Goal: Information Seeking & Learning: Learn about a topic

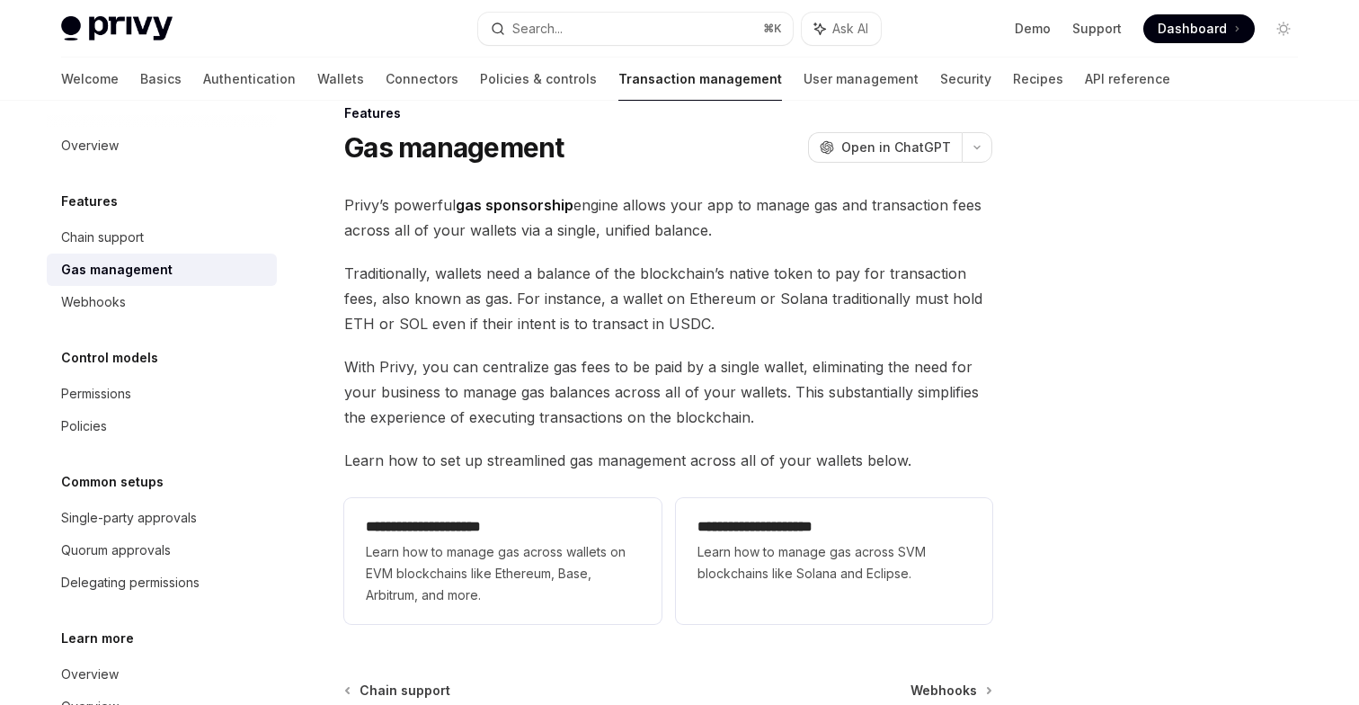
scroll to position [33, 0]
click at [974, 156] on button "button" at bounding box center [977, 148] width 31 height 31
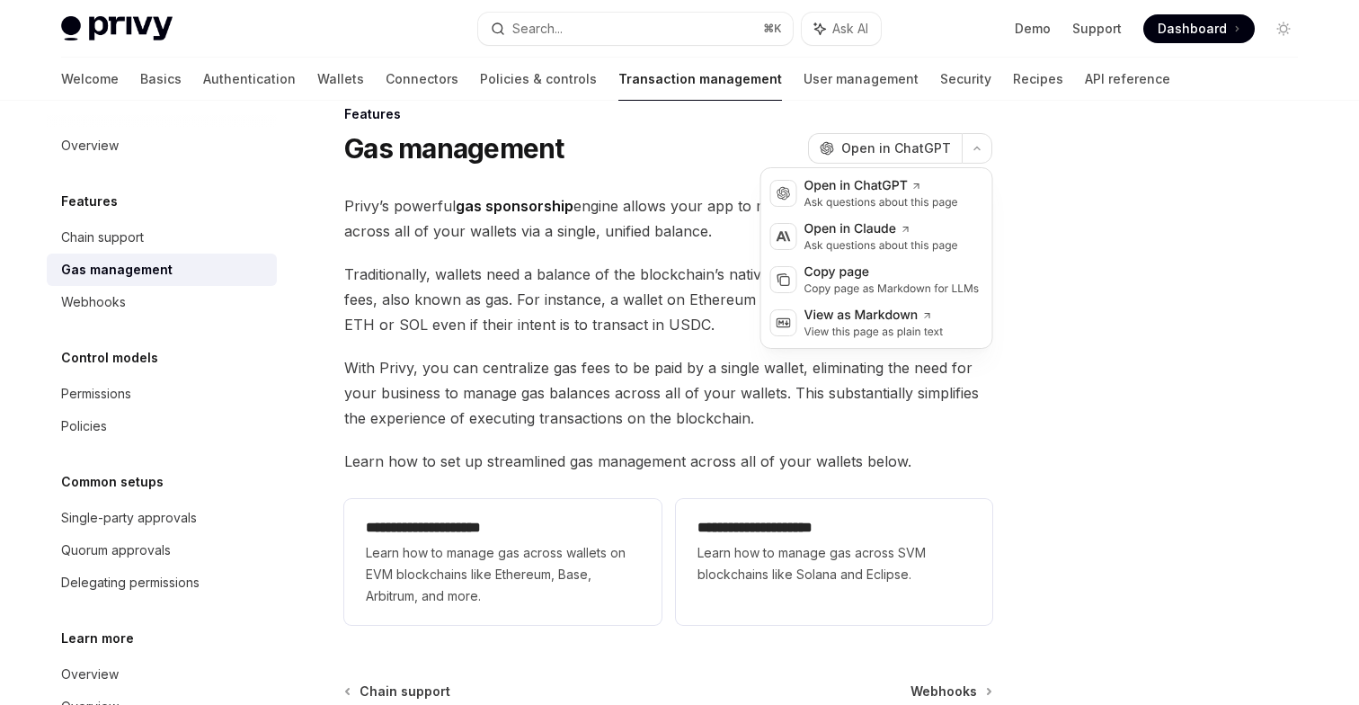
click at [1091, 184] on div at bounding box center [1175, 421] width 273 height 568
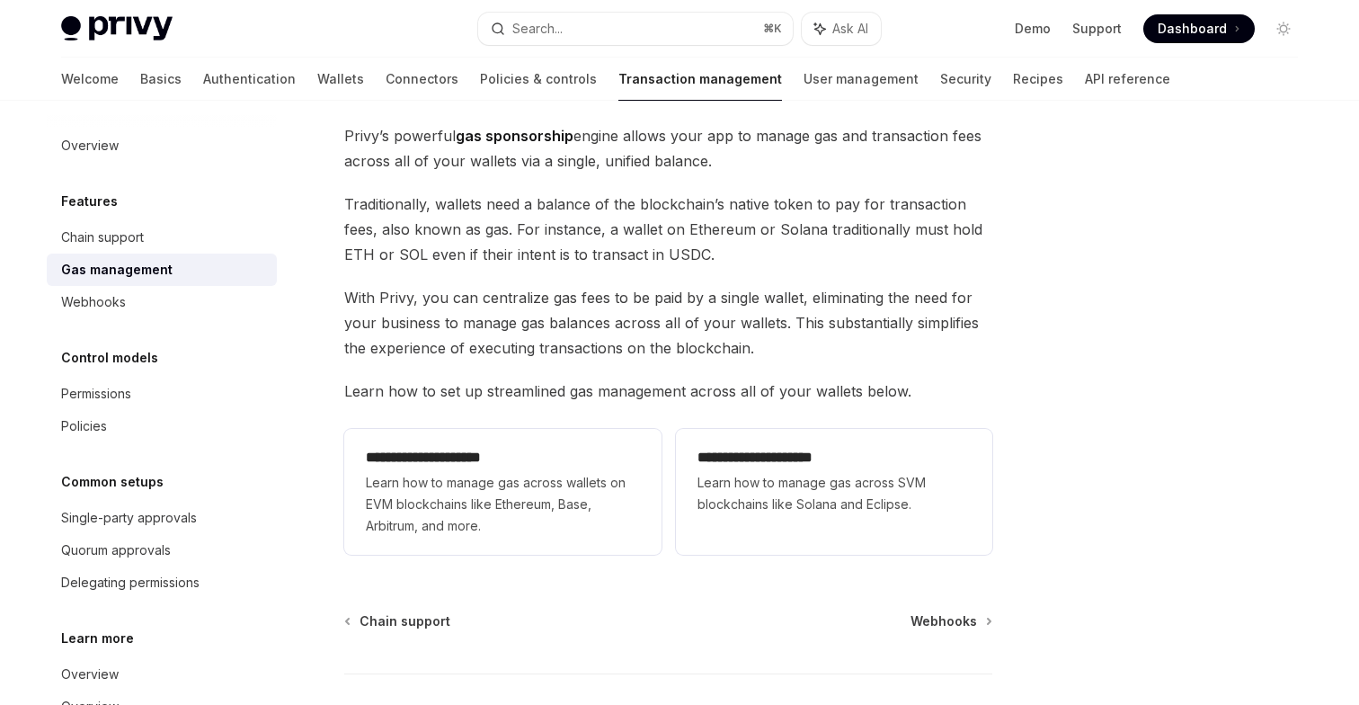
scroll to position [112, 0]
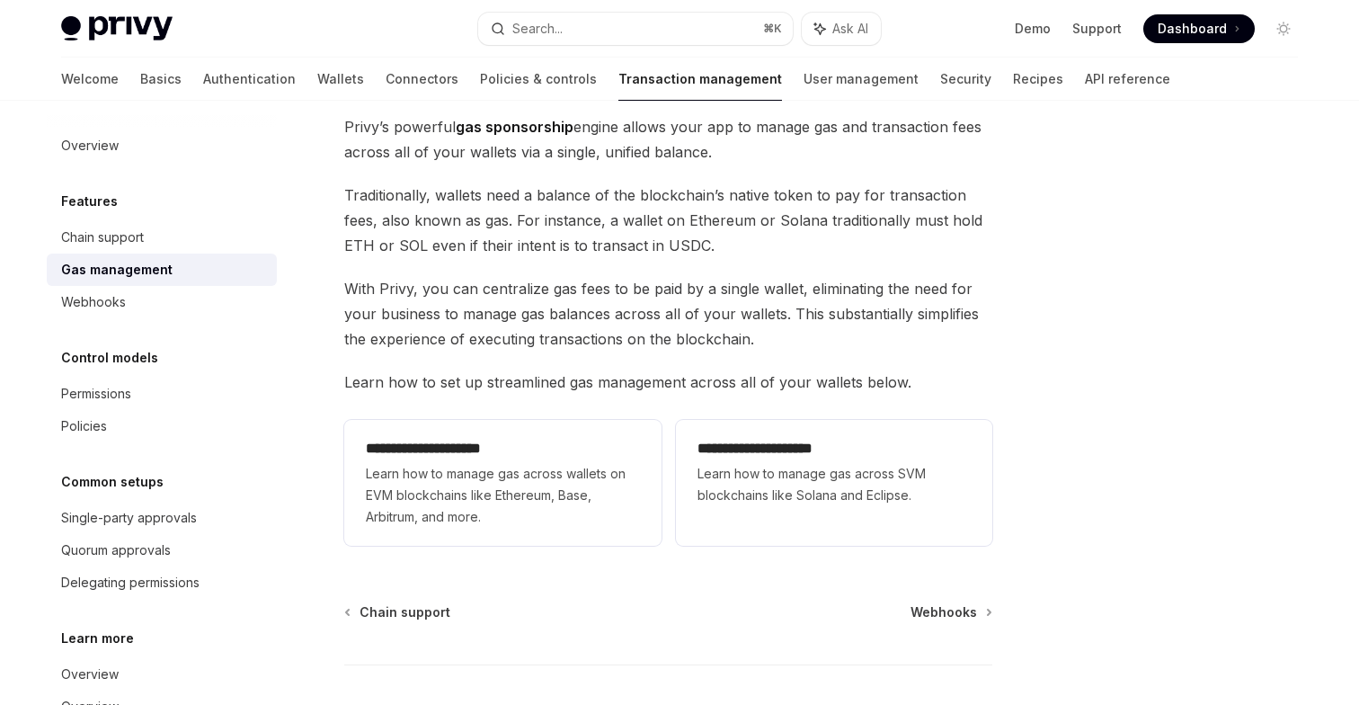
click at [791, 319] on span "With Privy, you can centralize gas fees to be paid by a single wallet, eliminat…" at bounding box center [668, 314] width 648 height 76
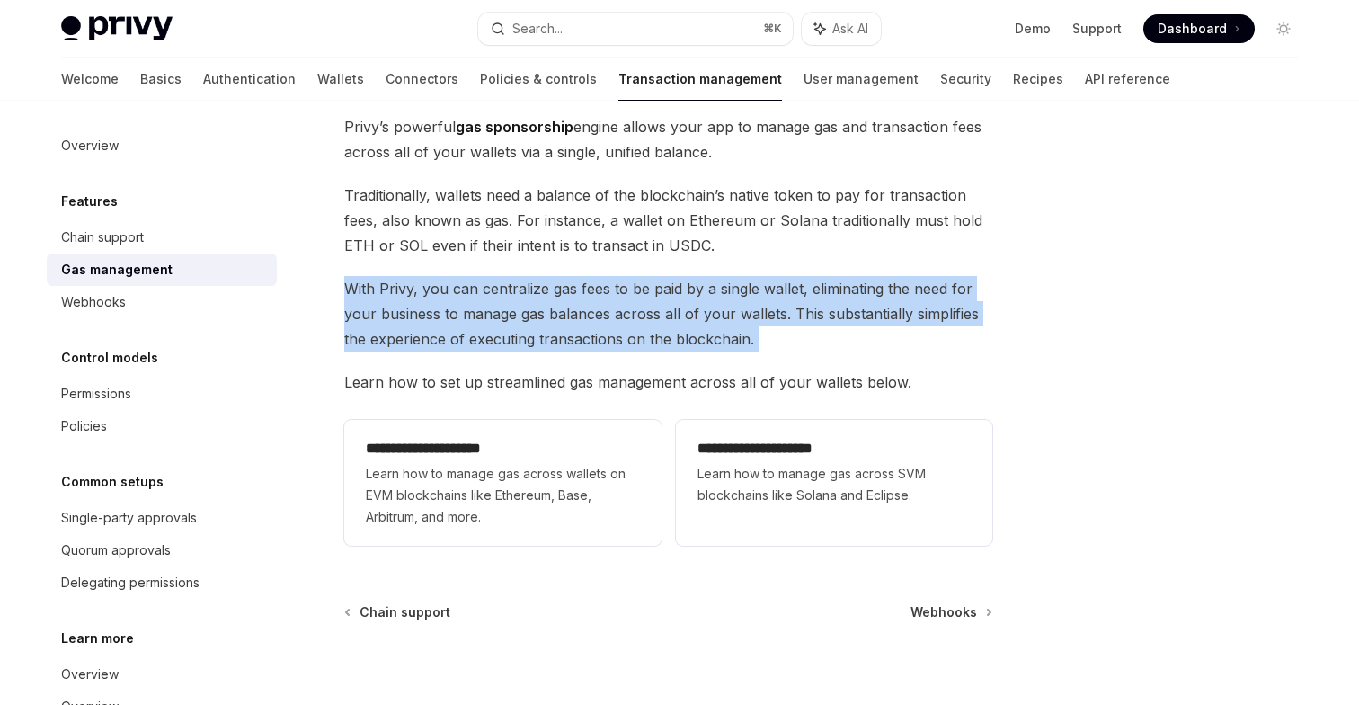
copy div "With Privy, you can centralize gas fees to be paid by a single wallet, eliminat…"
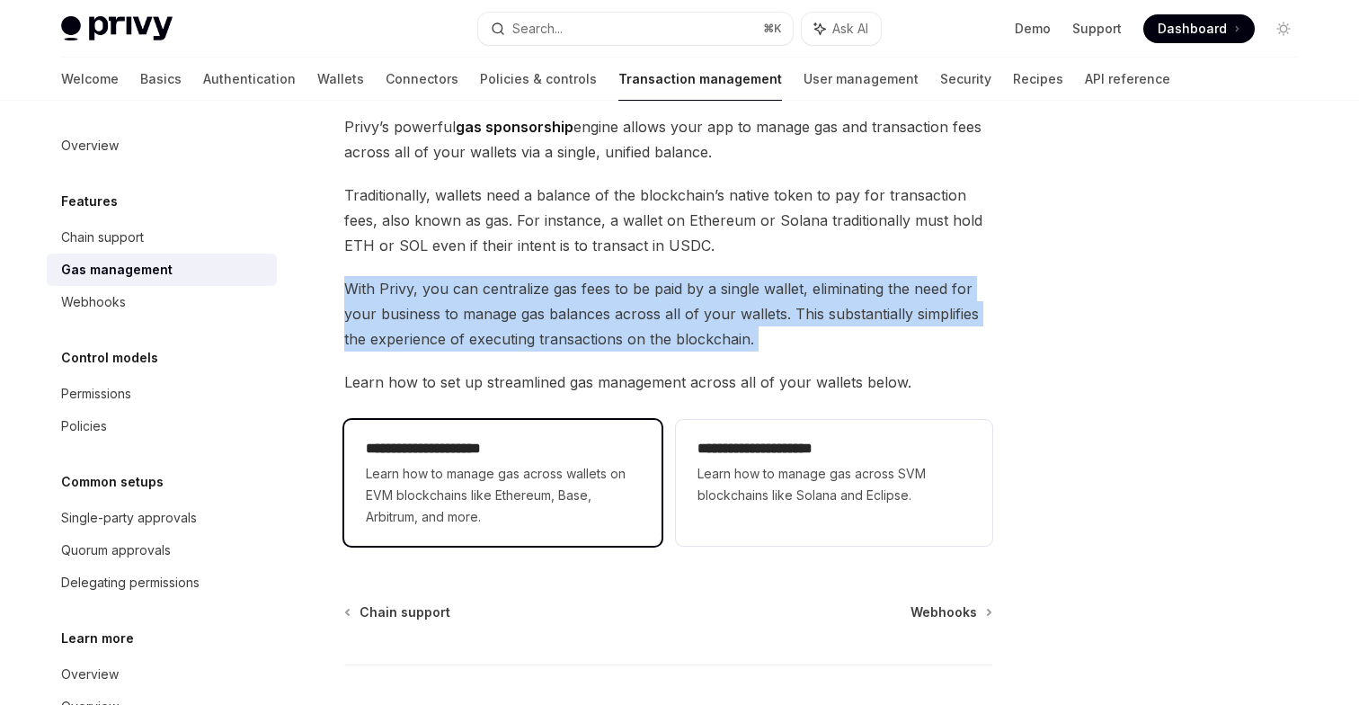
click at [573, 490] on span "Learn how to manage gas across wallets on EVM blockchains like Ethereum, Base, …" at bounding box center [502, 495] width 273 height 65
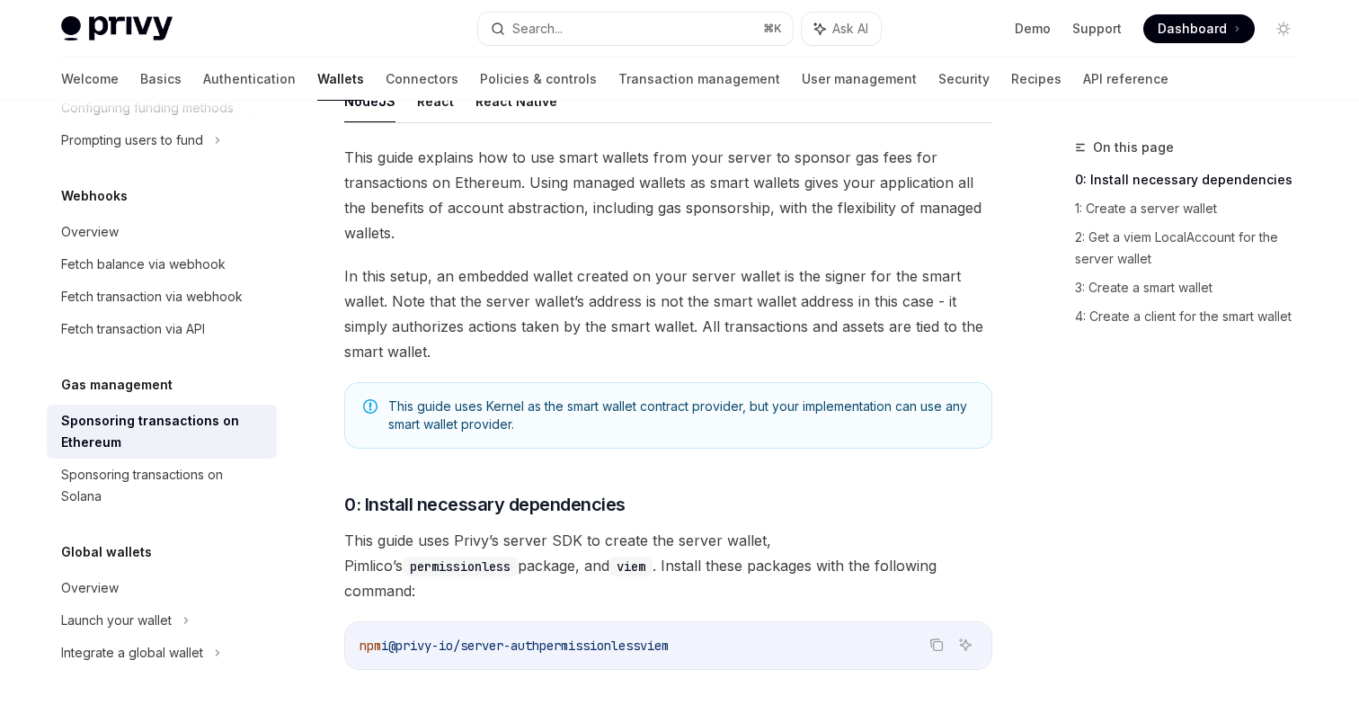
scroll to position [248, 0]
drag, startPoint x: 652, startPoint y: 274, endPoint x: 771, endPoint y: 273, distance: 119.6
click at [771, 273] on span "In this setup, an embedded wallet created on your server wallet is the signer f…" at bounding box center [668, 313] width 648 height 101
click at [771, 315] on span "In this setup, an embedded wallet created on your server wallet is the signer f…" at bounding box center [668, 313] width 648 height 101
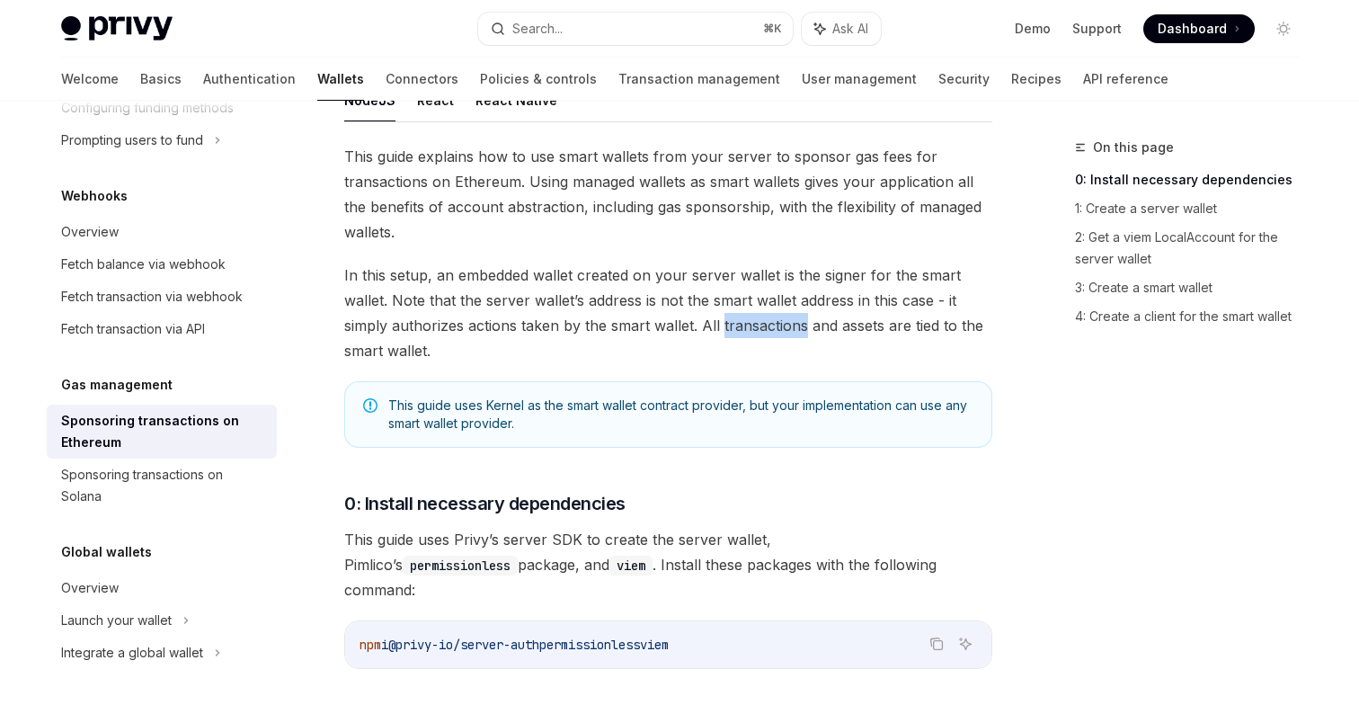
click at [771, 315] on span "In this setup, an embedded wallet created on your server wallet is the signer f…" at bounding box center [668, 313] width 648 height 101
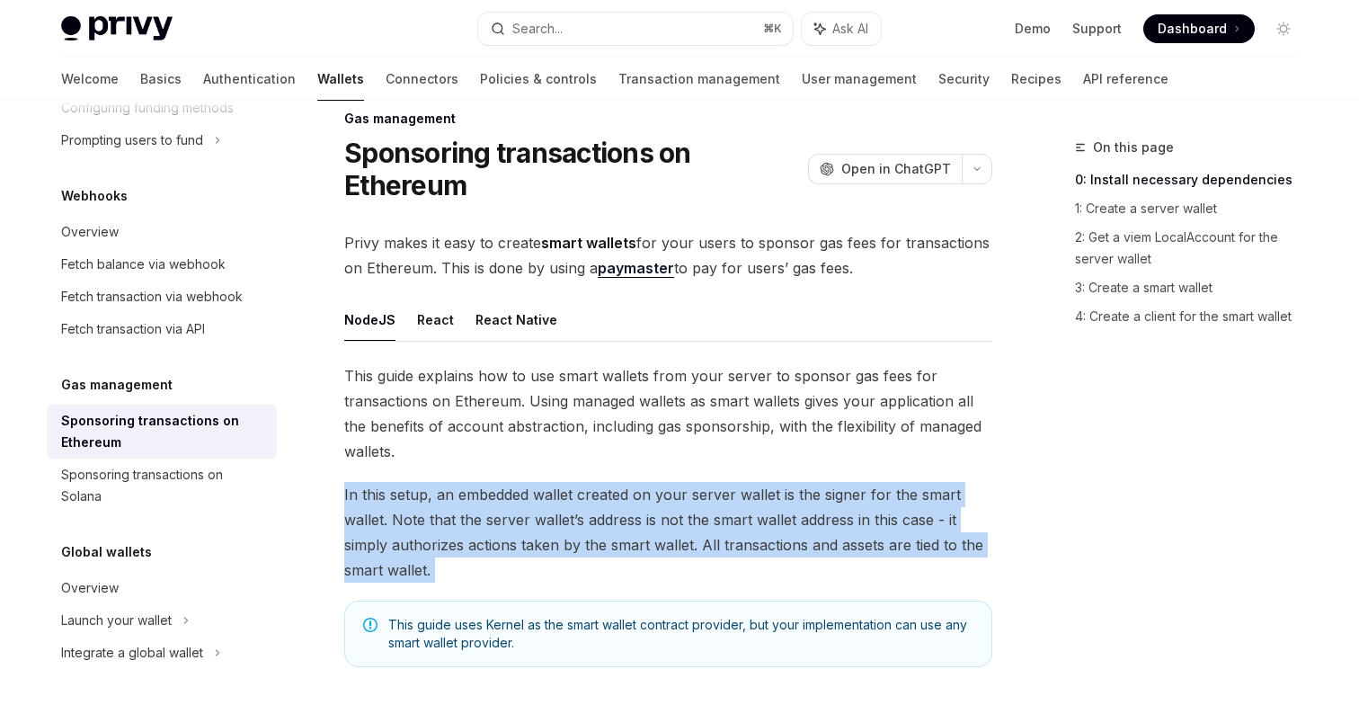
scroll to position [0, 0]
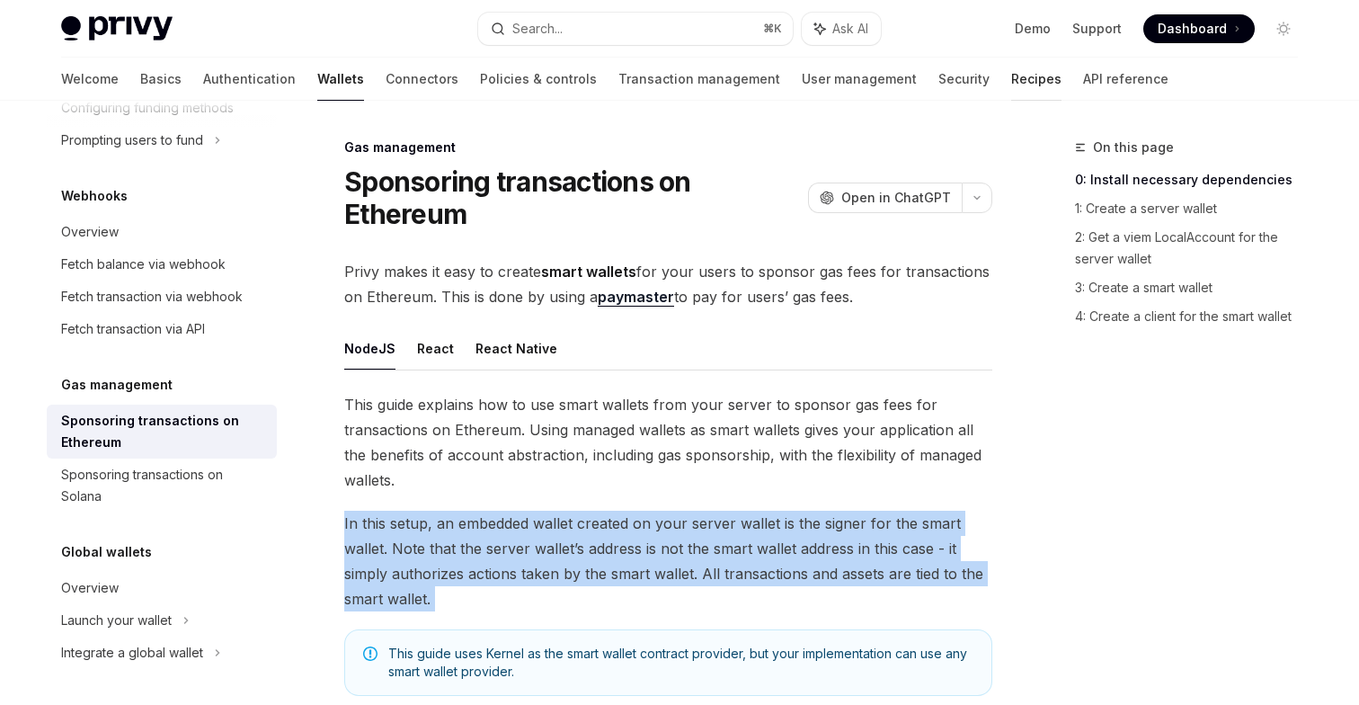
click at [1011, 80] on link "Recipes" at bounding box center [1036, 79] width 50 height 43
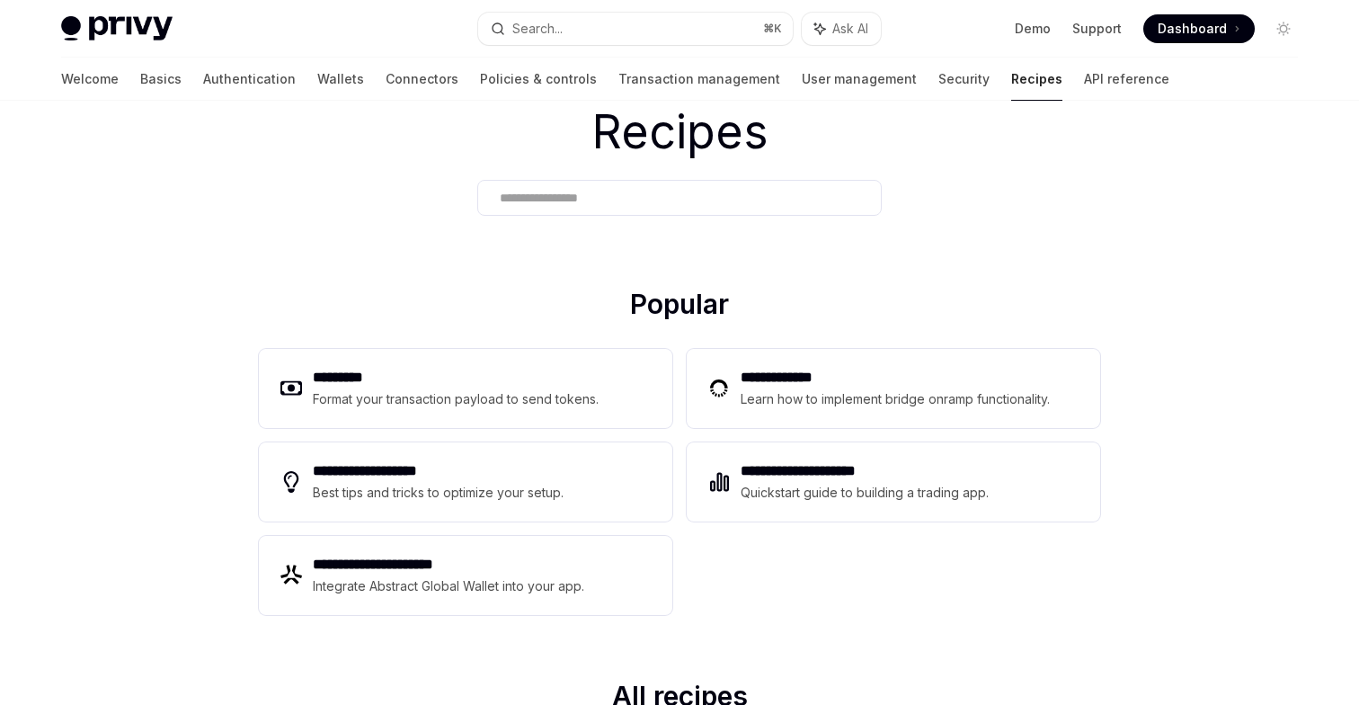
scroll to position [103, 0]
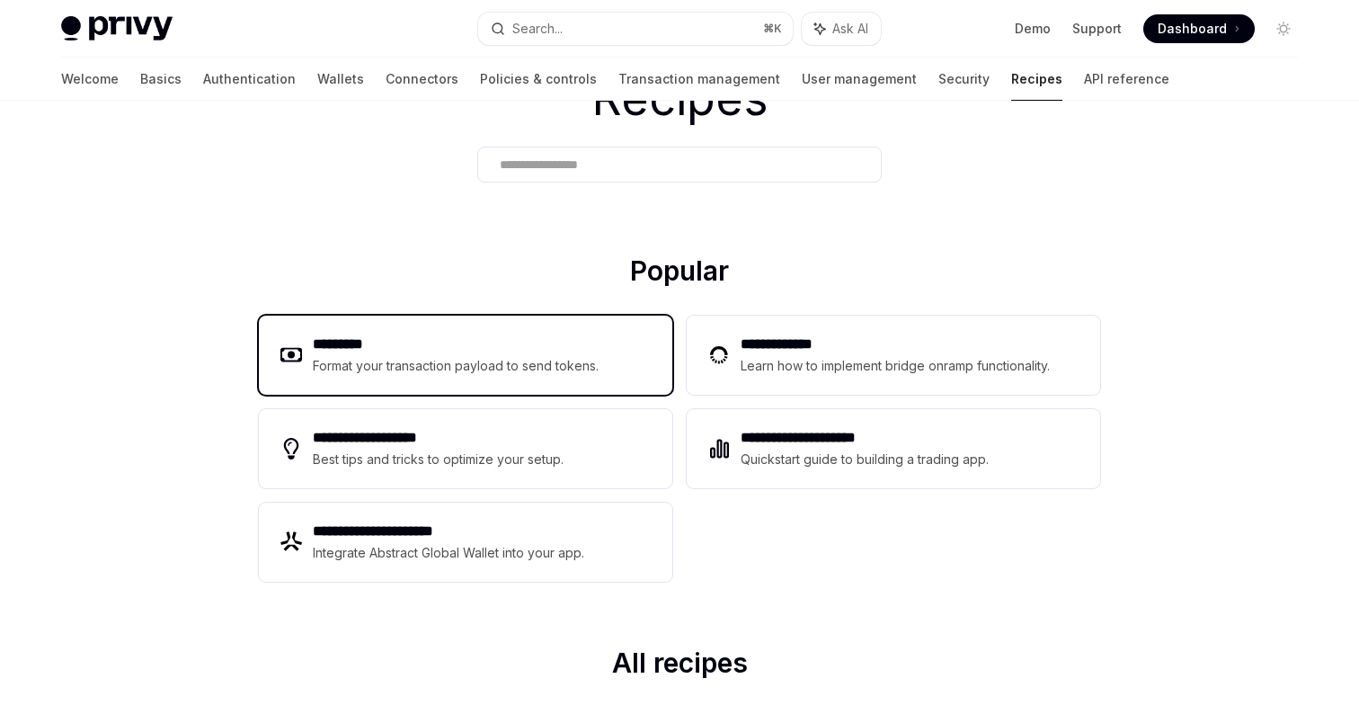
click at [580, 334] on h2 "*********" at bounding box center [456, 345] width 287 height 22
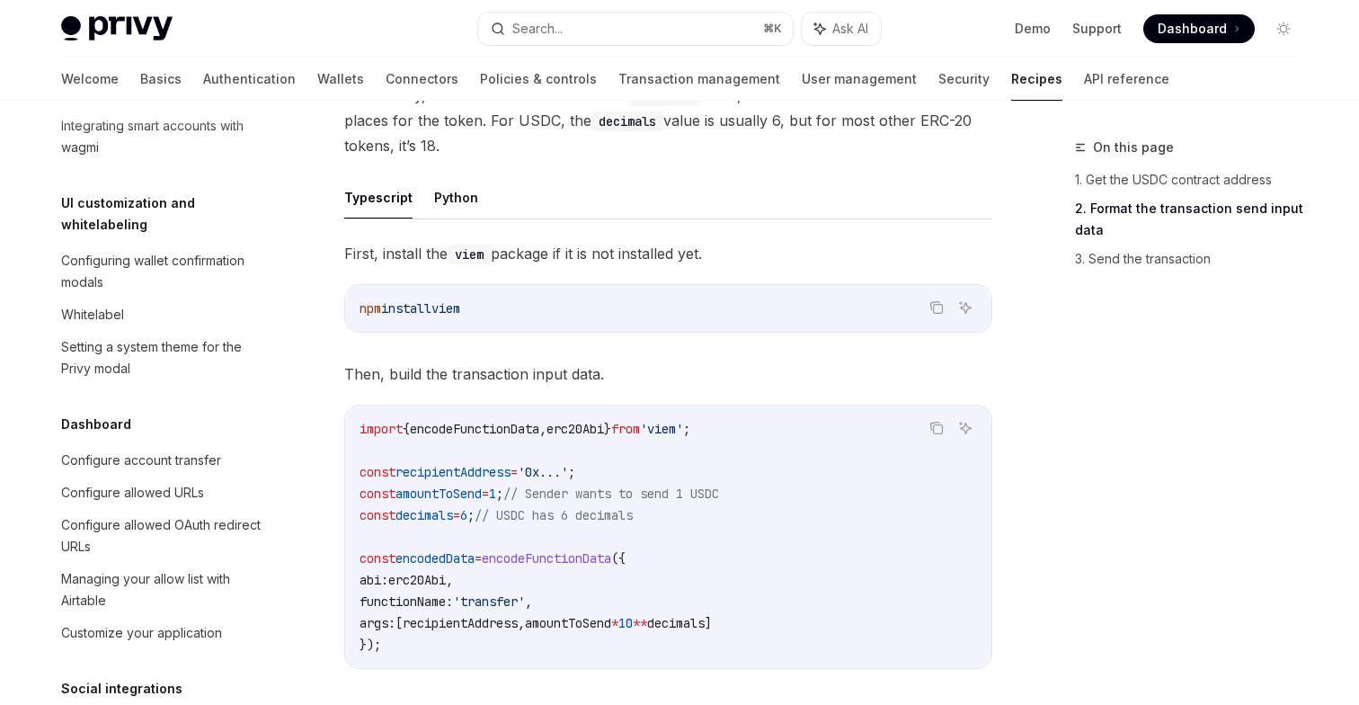
scroll to position [656, 0]
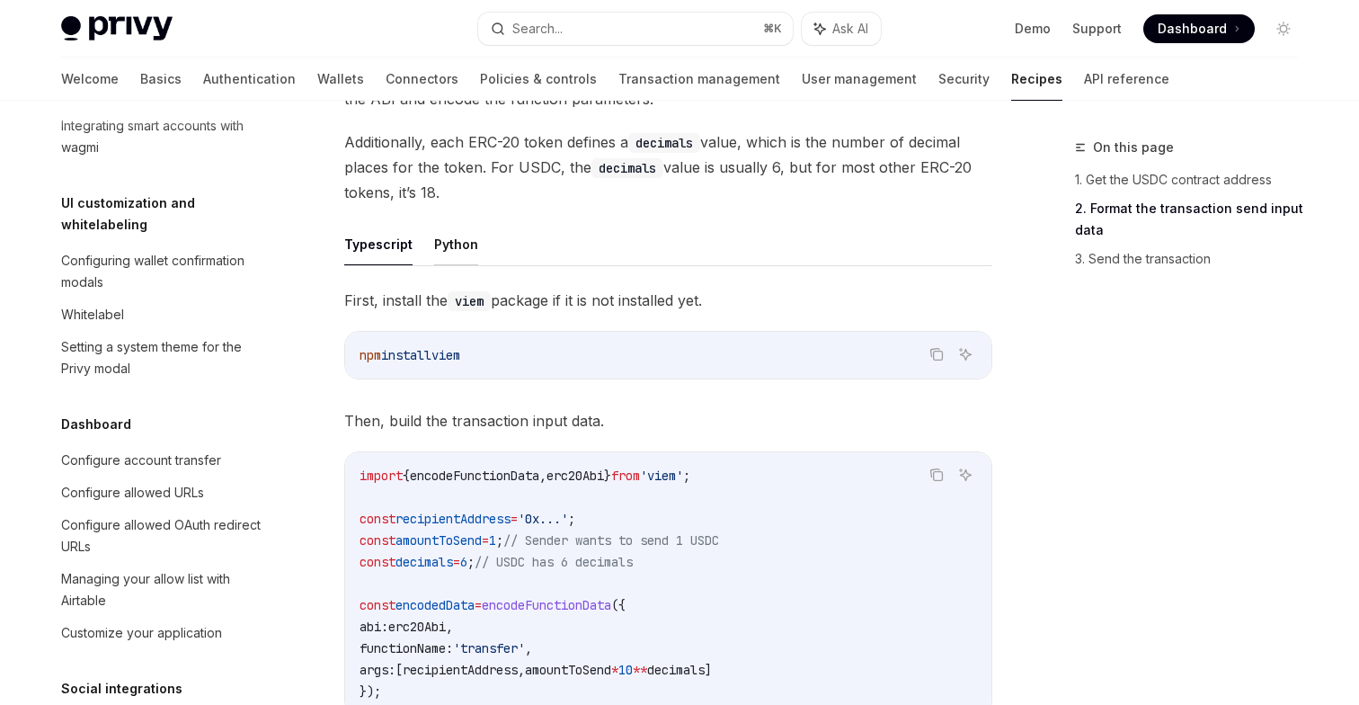
click at [439, 244] on button "Python" at bounding box center [456, 244] width 44 height 42
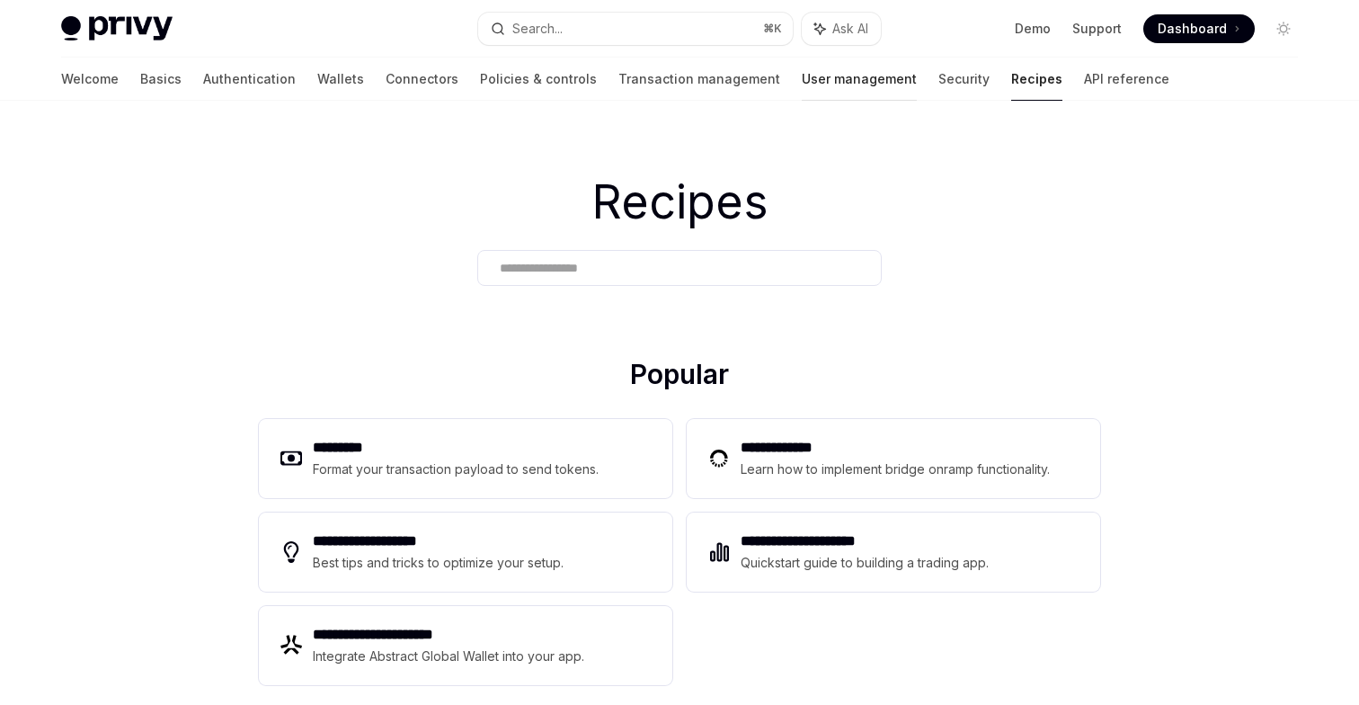
click at [802, 84] on link "User management" at bounding box center [859, 79] width 115 height 43
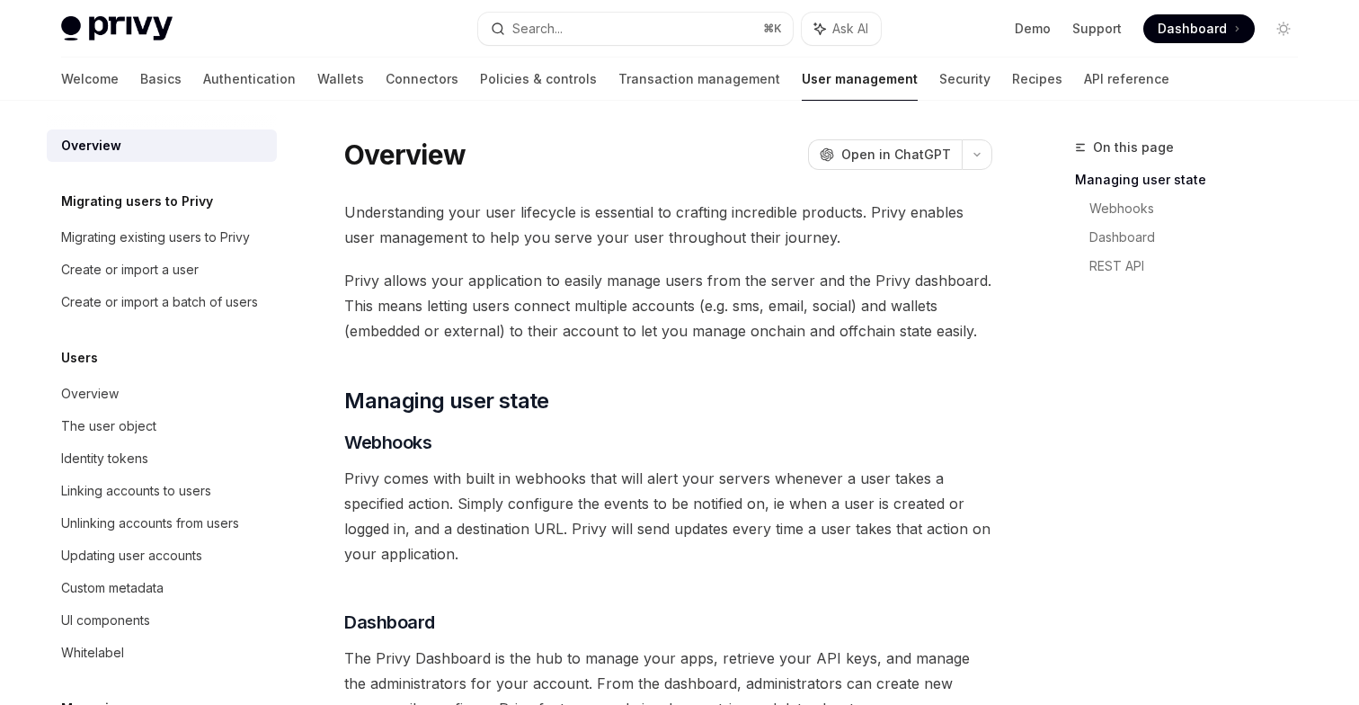
click at [230, 76] on div "Welcome Basics Authentication Wallets Connectors Policies & controls Transactio…" at bounding box center [615, 79] width 1109 height 43
click at [317, 76] on link "Wallets" at bounding box center [340, 79] width 47 height 43
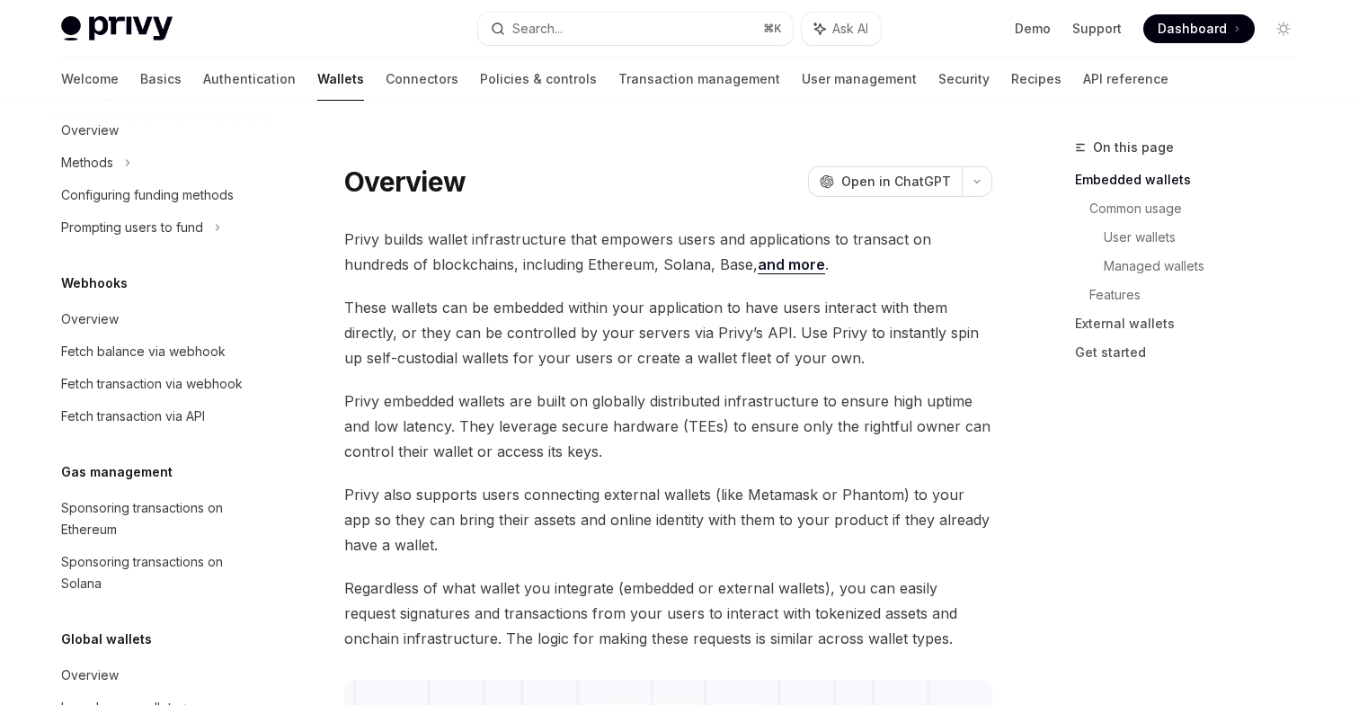
scroll to position [851, 0]
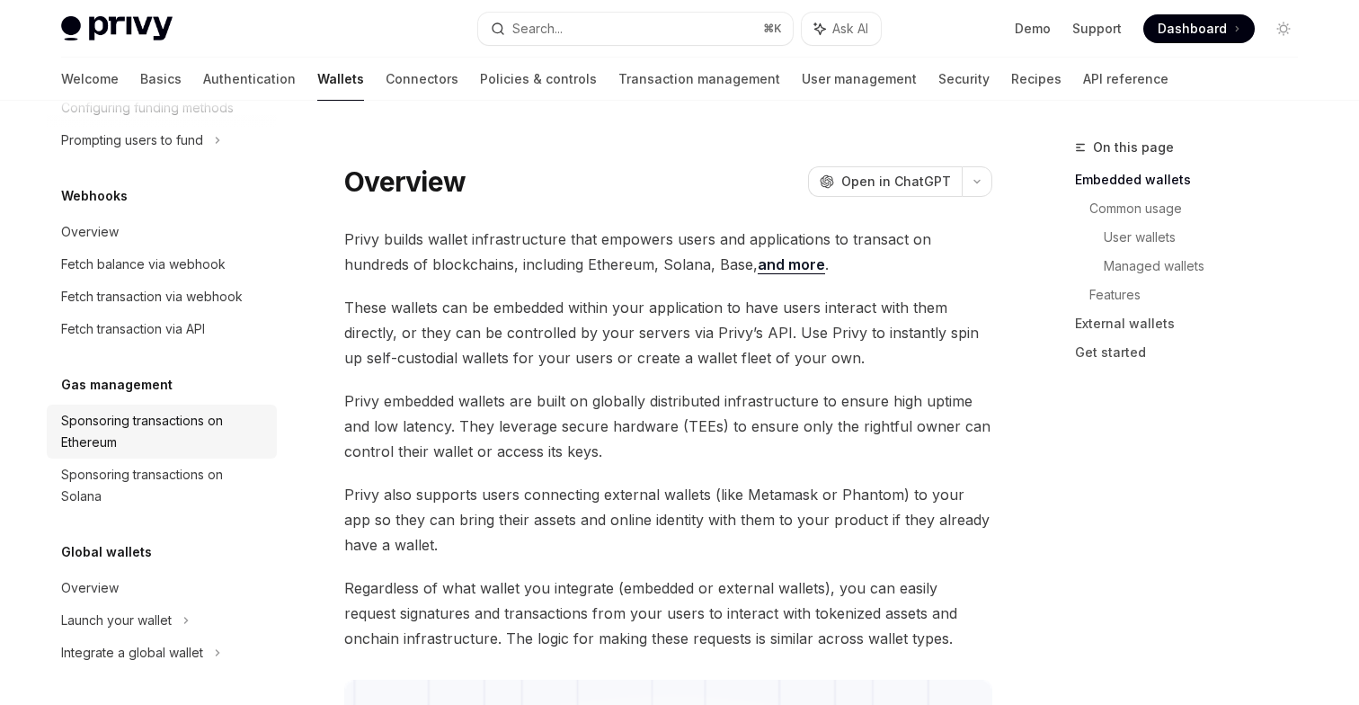
click at [174, 430] on div "Sponsoring transactions on Ethereum" at bounding box center [163, 431] width 205 height 43
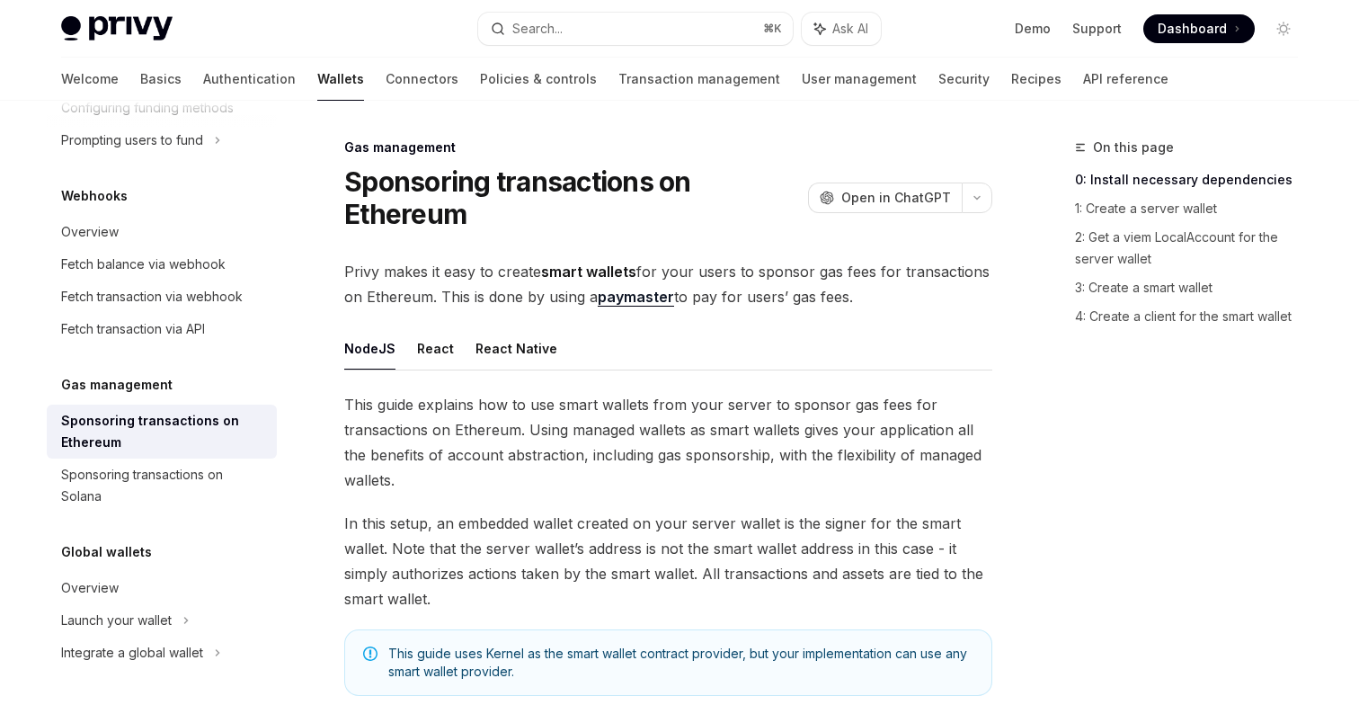
type textarea "*"
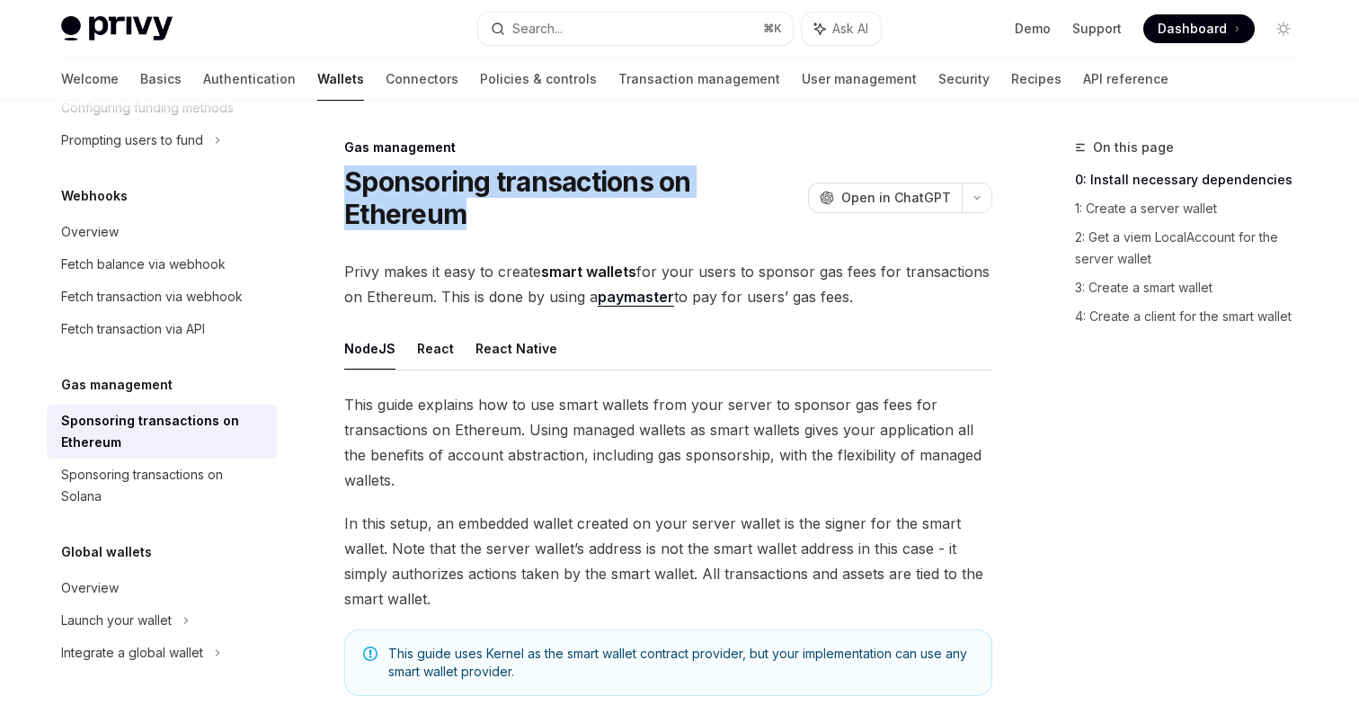
drag, startPoint x: 348, startPoint y: 178, endPoint x: 465, endPoint y: 204, distance: 119.8
click at [465, 204] on h1 "Sponsoring transactions on Ethereum" at bounding box center [572, 197] width 457 height 65
copy h1 "Sponsoring transactions on Ethereum"
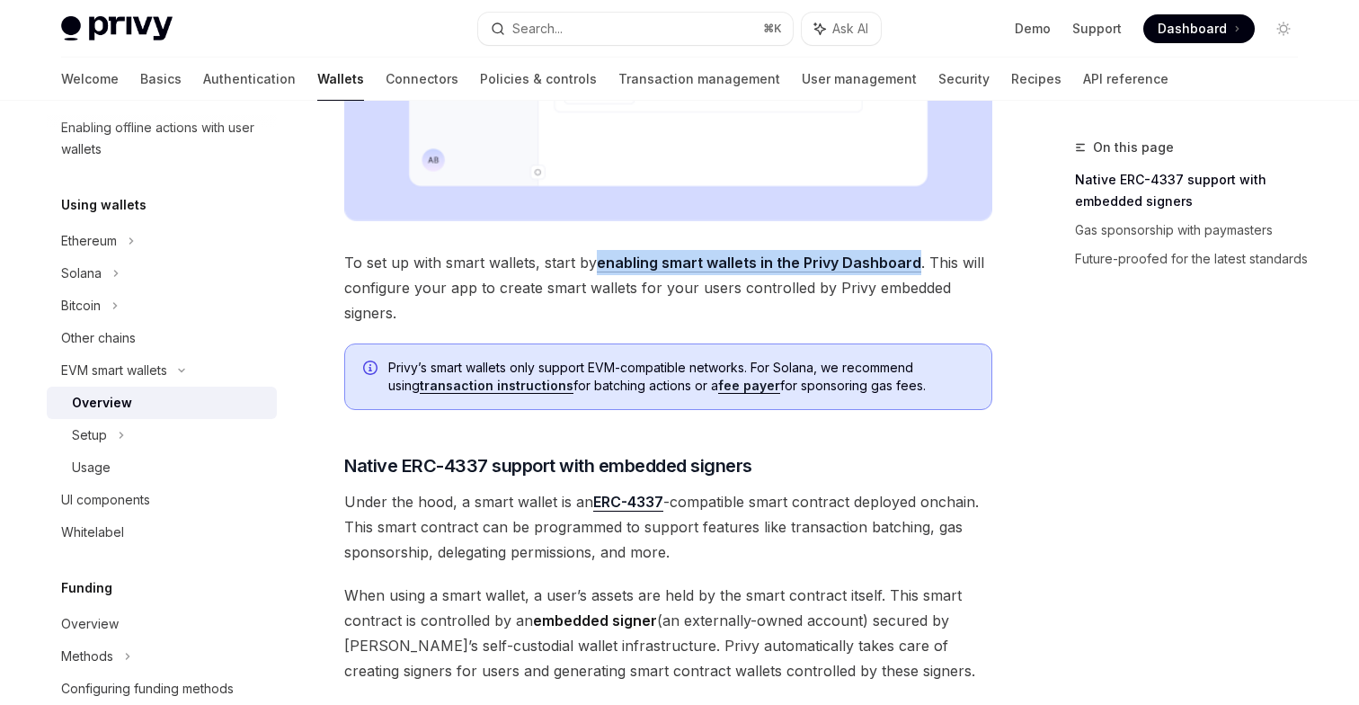
scroll to position [671, 0]
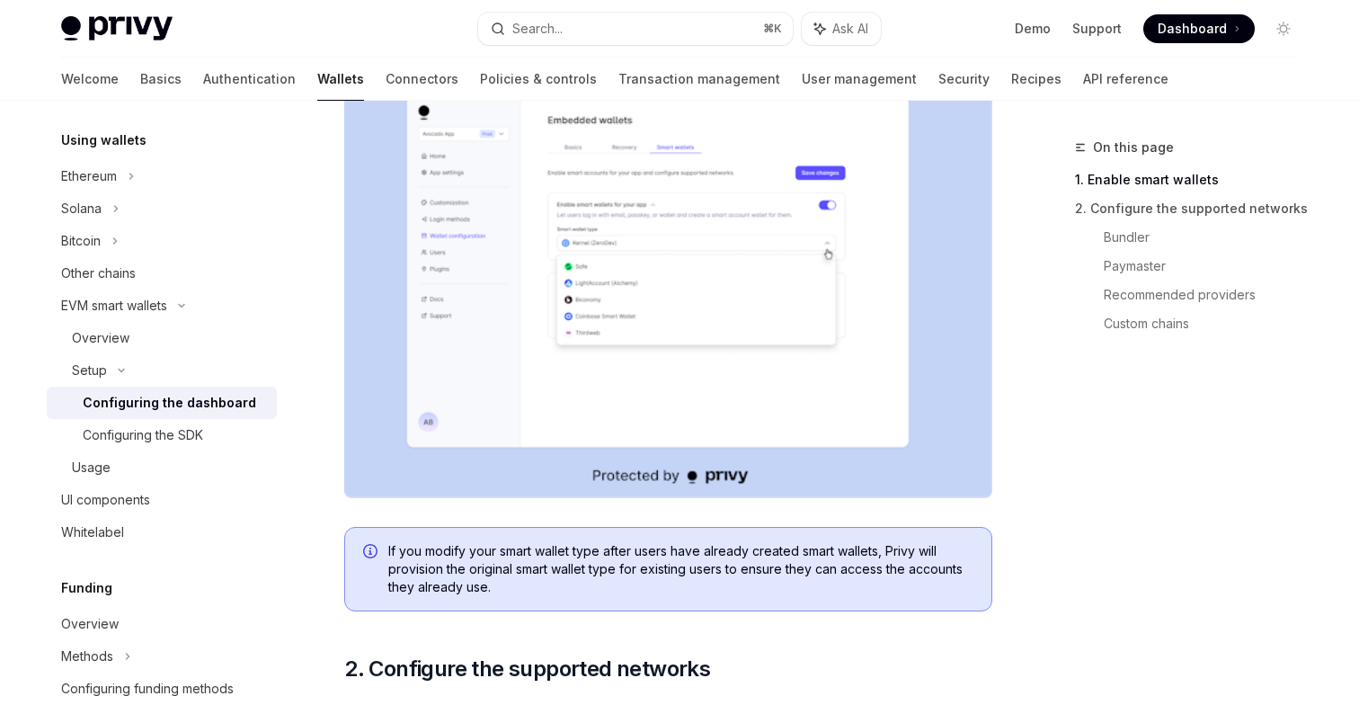
scroll to position [331, 0]
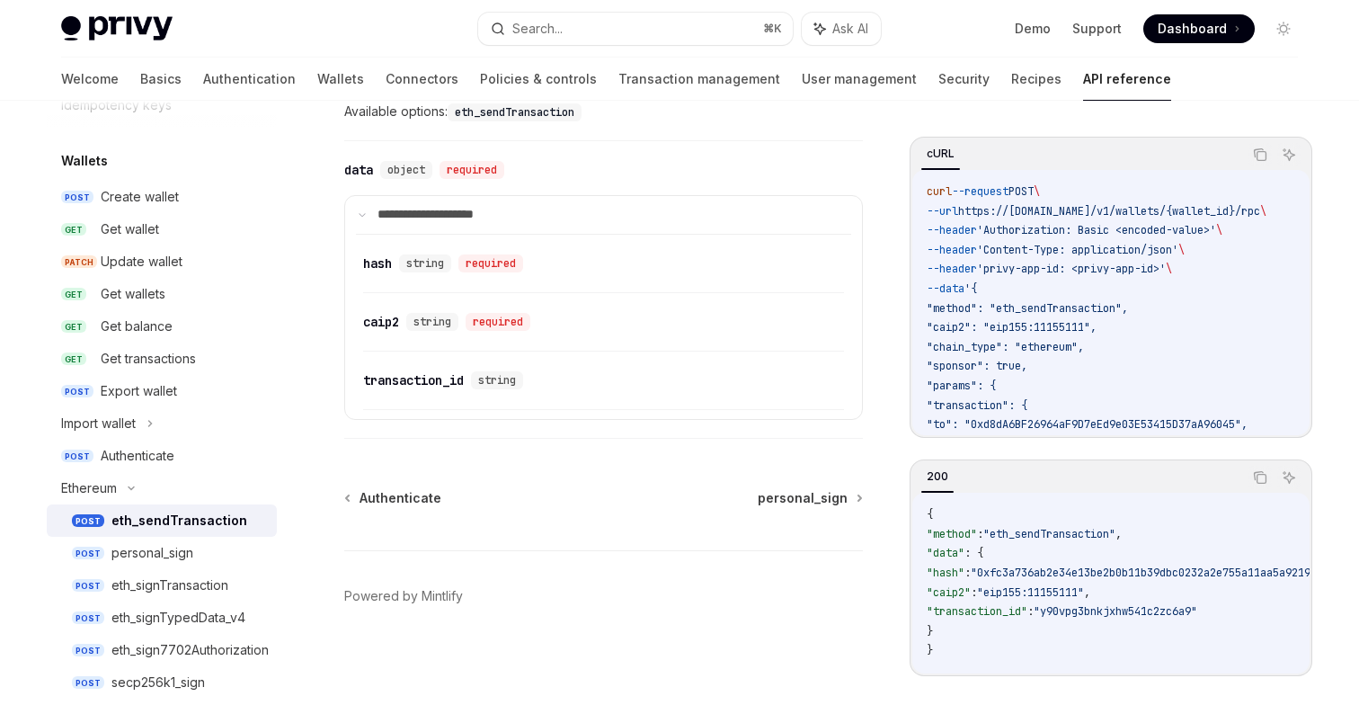
scroll to position [2222, 0]
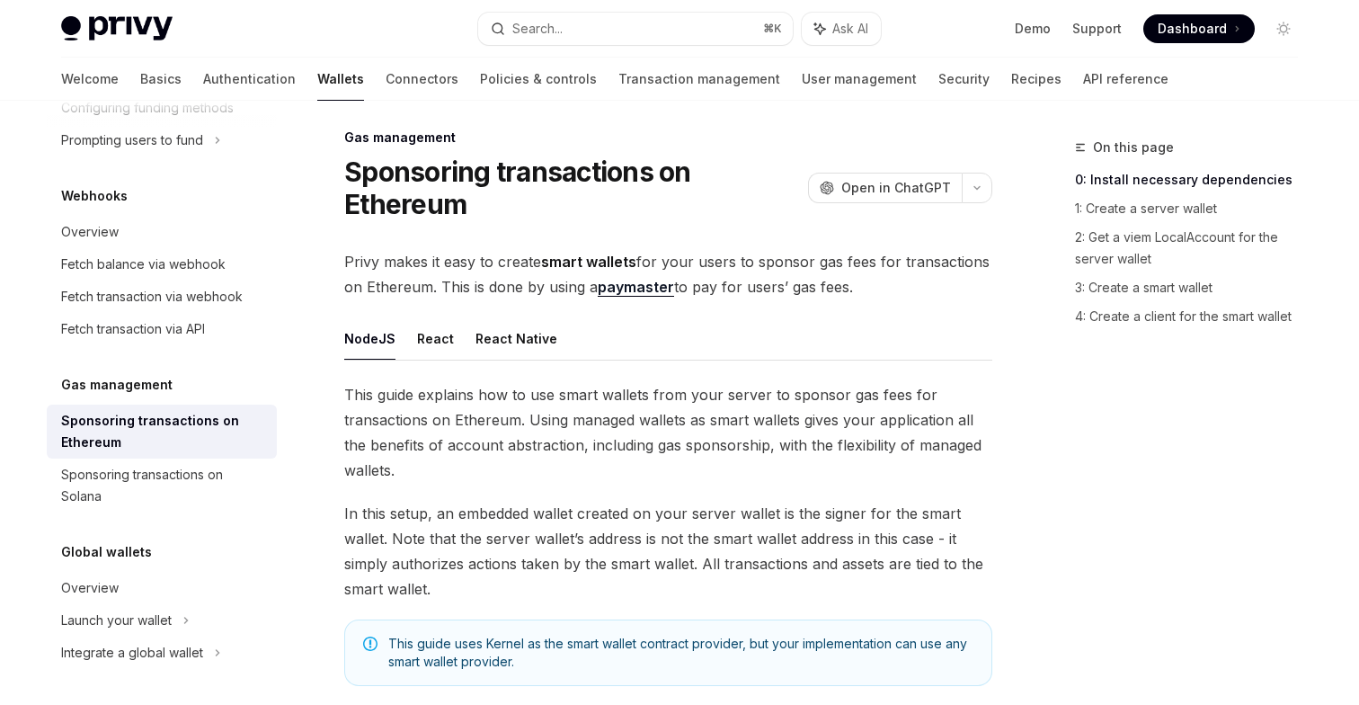
scroll to position [11, 0]
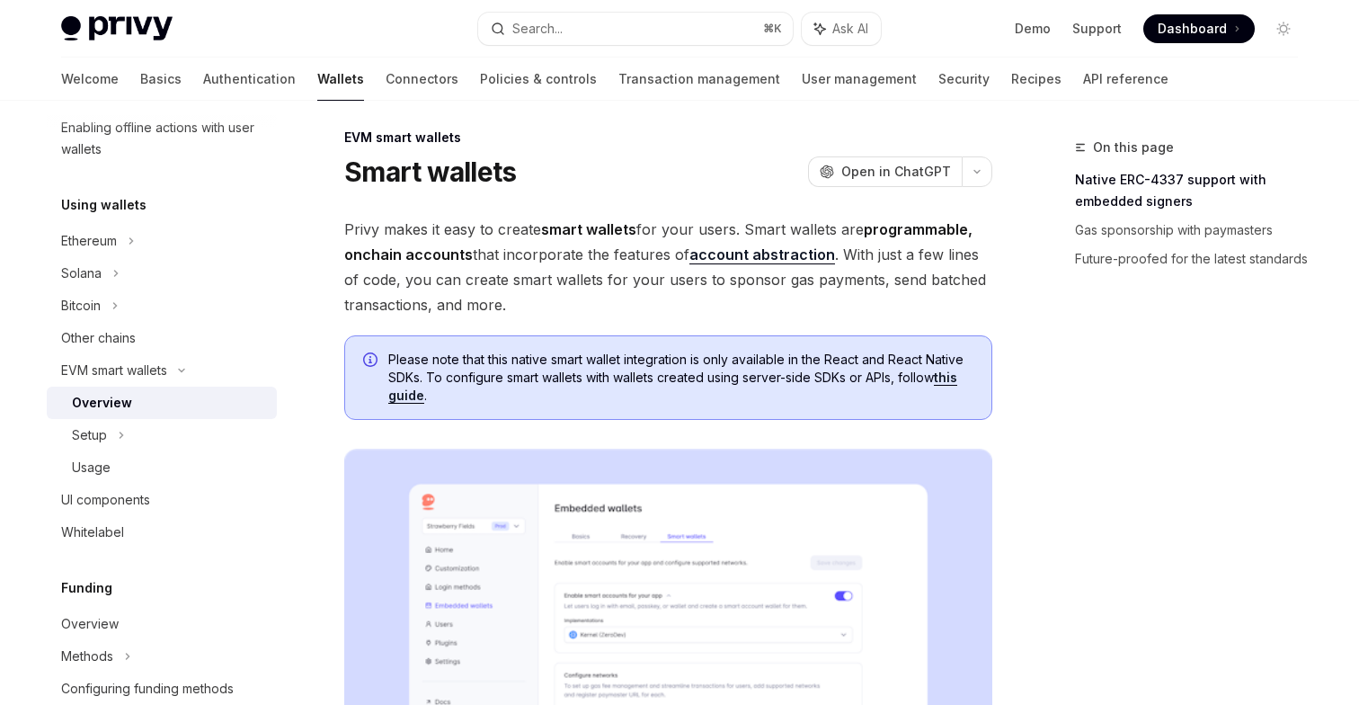
scroll to position [11, 0]
click at [707, 226] on span "Privy makes it easy to create smart wallets for your users. Smart wallets are p…" at bounding box center [668, 266] width 648 height 101
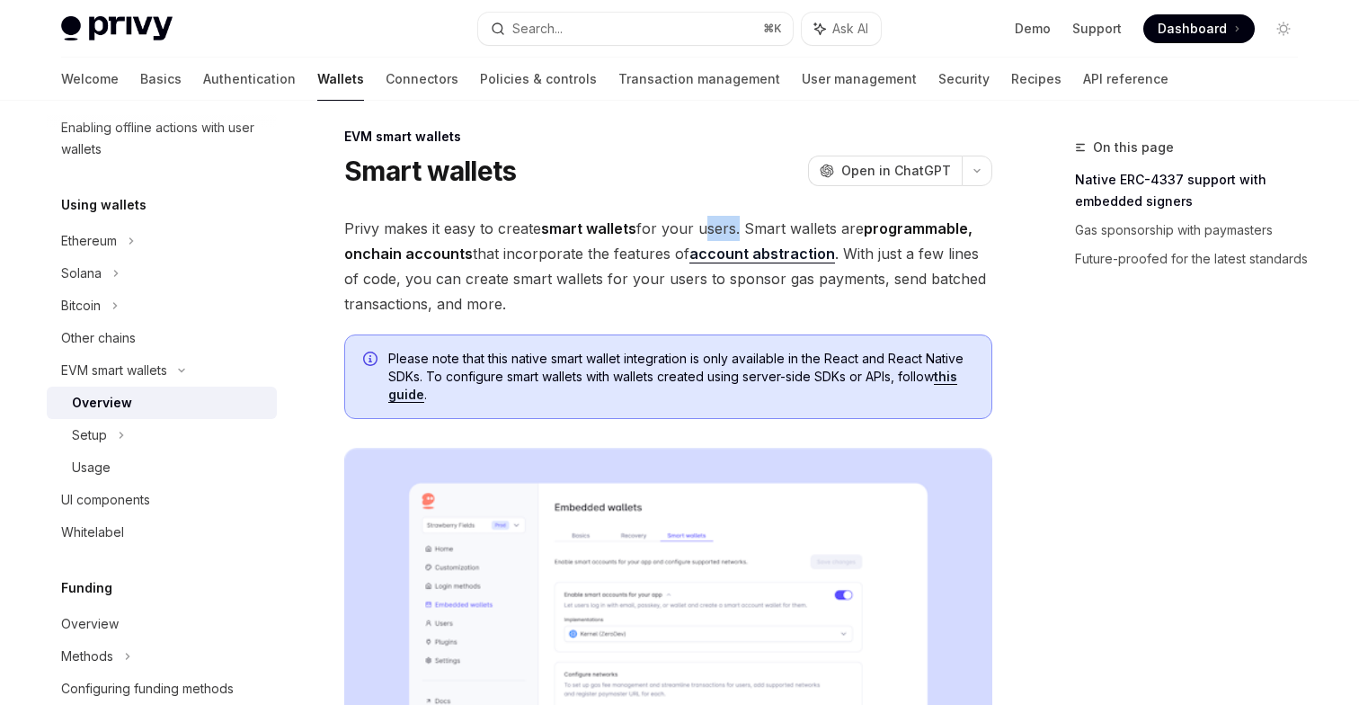
click at [707, 226] on span "Privy makes it easy to create smart wallets for your users. Smart wallets are p…" at bounding box center [668, 266] width 648 height 101
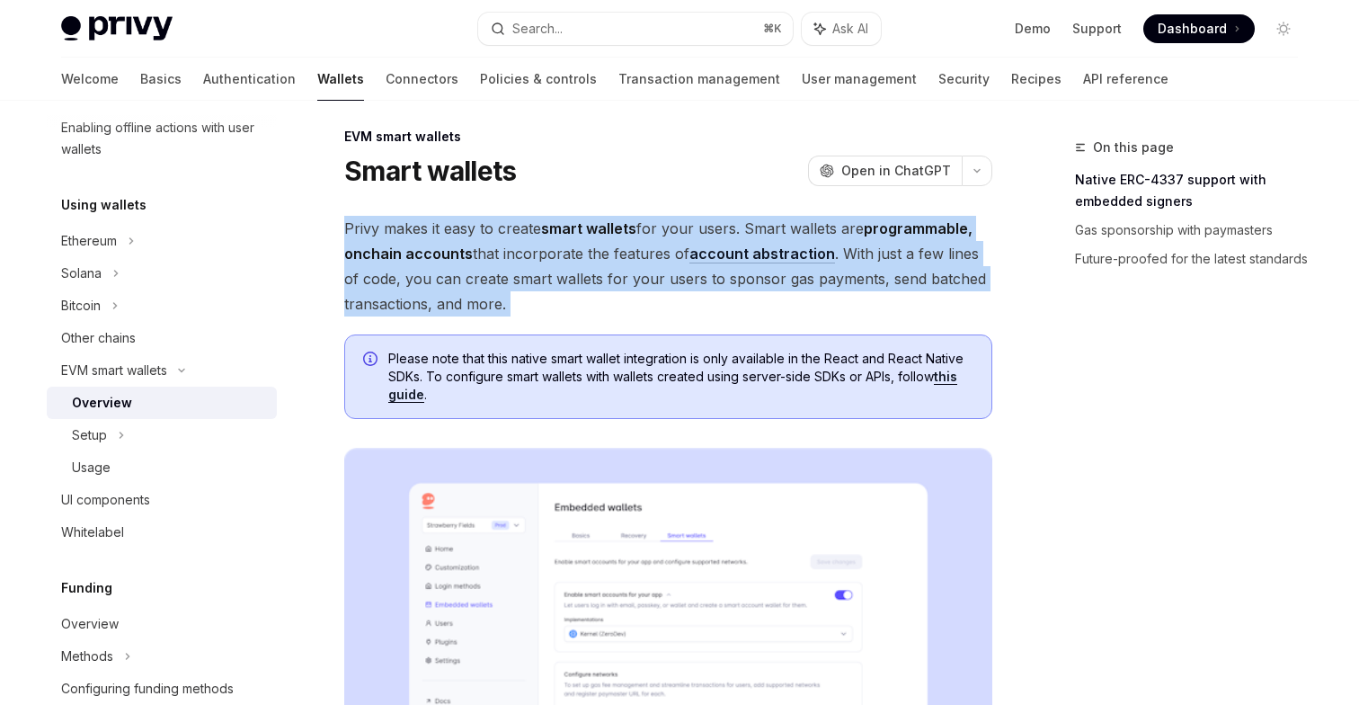
click at [707, 226] on span "Privy makes it easy to create smart wallets for your users. Smart wallets are p…" at bounding box center [668, 266] width 648 height 101
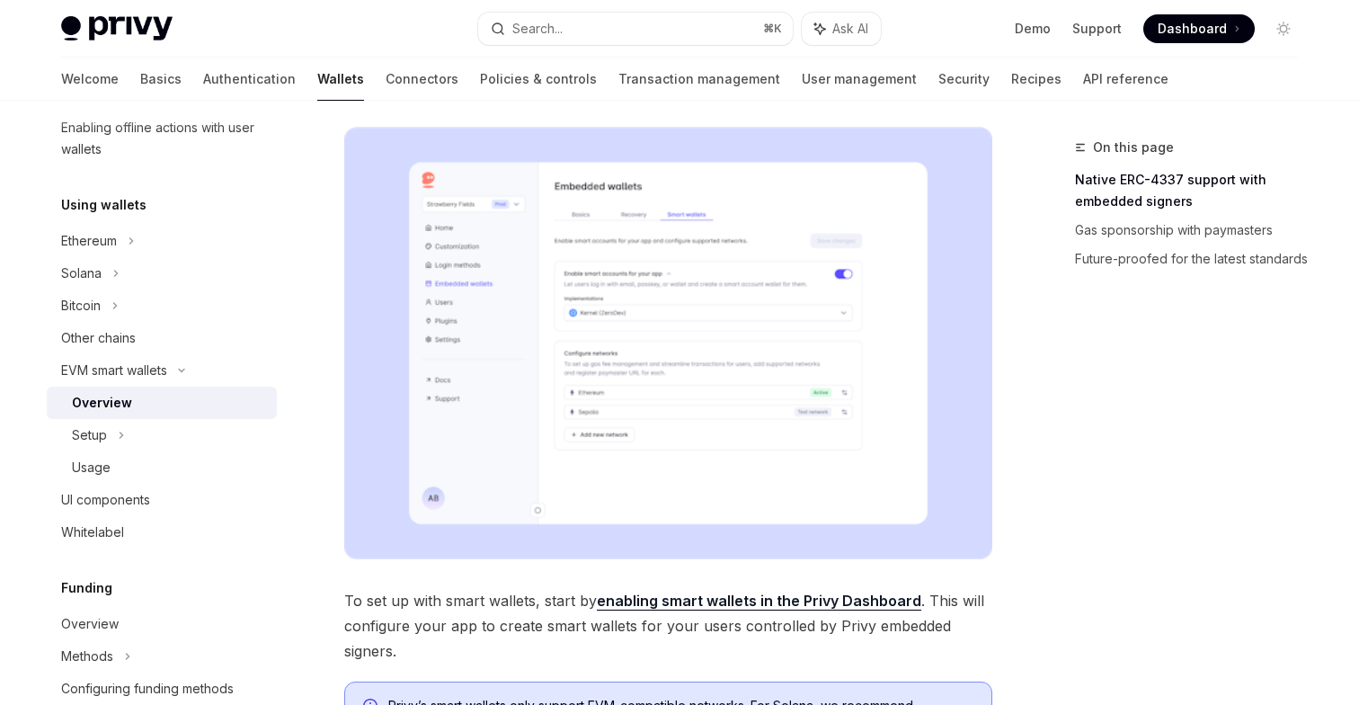
scroll to position [372, 0]
